Goal: Find specific page/section

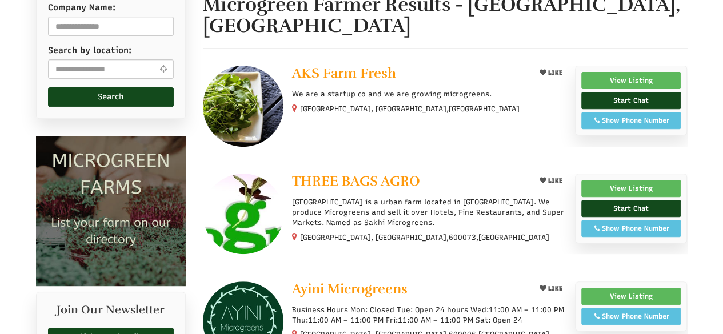
select select "Language Translate Widget"
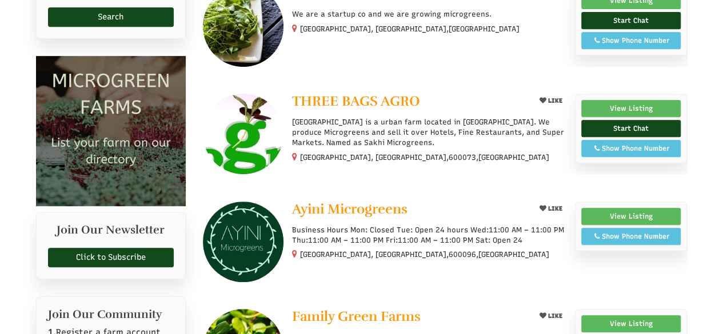
scroll to position [264, 0]
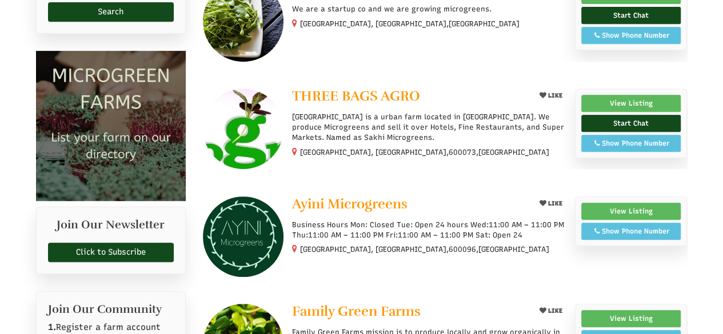
drag, startPoint x: 728, startPoint y: 65, endPoint x: 731, endPoint y: 131, distance: 66.4
click at [635, 203] on link "View Listing" at bounding box center [631, 211] width 100 height 17
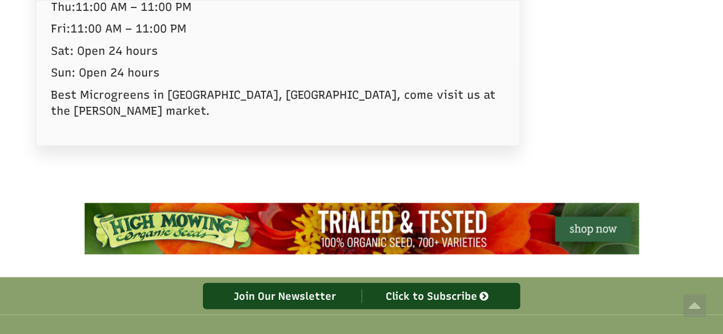
scroll to position [804, 0]
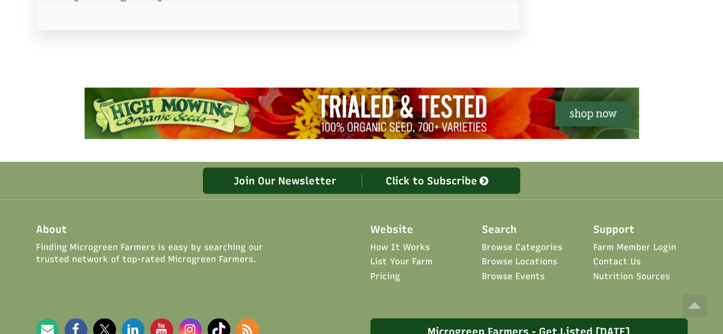
select select "Language Translate Widget"
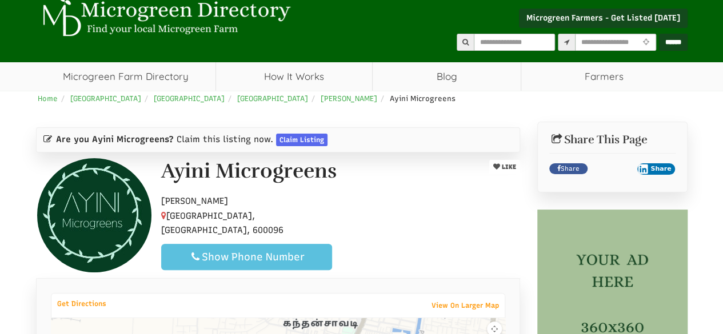
scroll to position [23, 0]
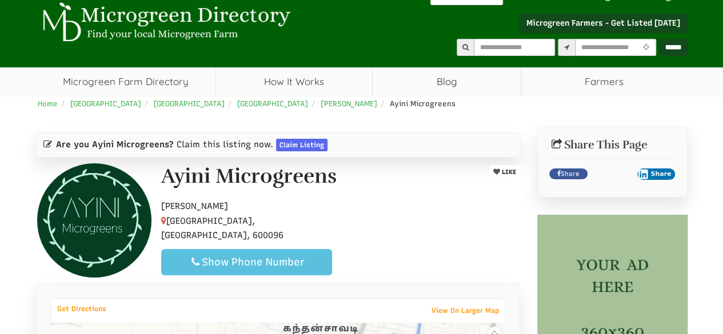
drag, startPoint x: 728, startPoint y: 57, endPoint x: 713, endPoint y: 62, distance: 16.3
click at [713, 62] on html "**********" at bounding box center [361, 144] width 723 height 334
